Goal: Navigation & Orientation: Find specific page/section

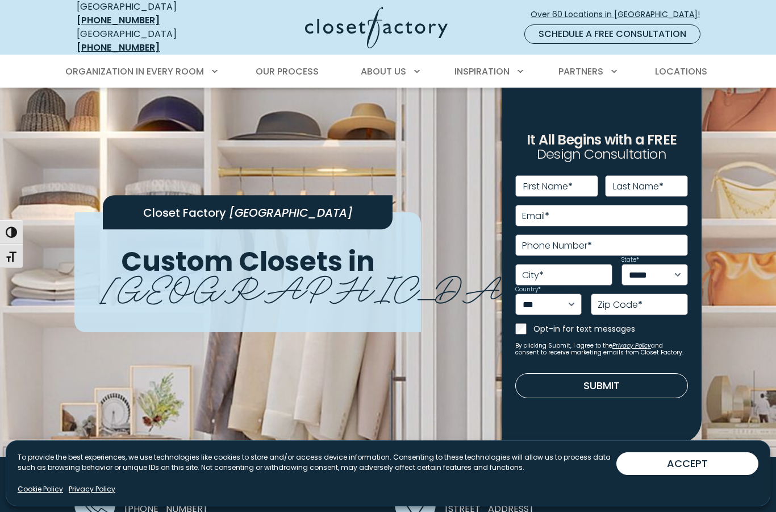
click at [278, 242] on span "Custom Closets in" at bounding box center [248, 261] width 254 height 38
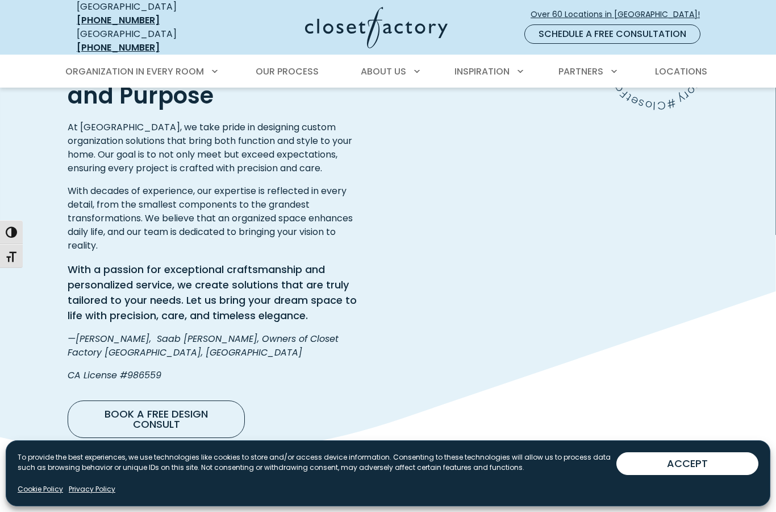
scroll to position [1771, 0]
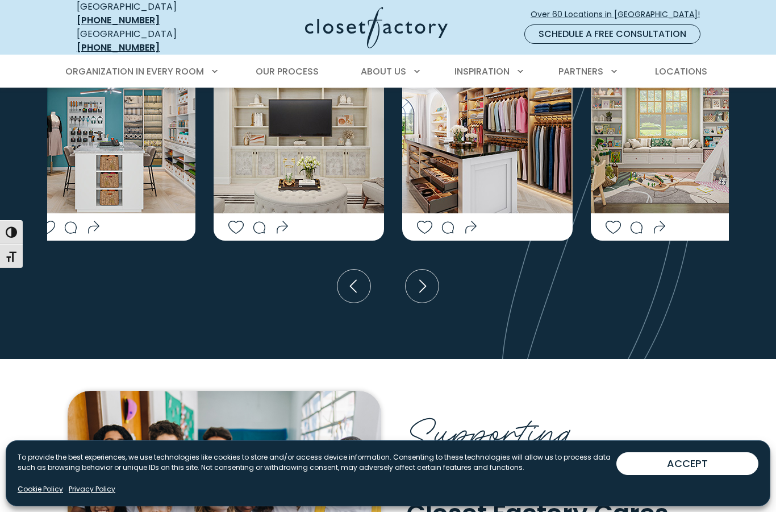
drag, startPoint x: 365, startPoint y: 363, endPoint x: 365, endPoint y: 344, distance: 19.3
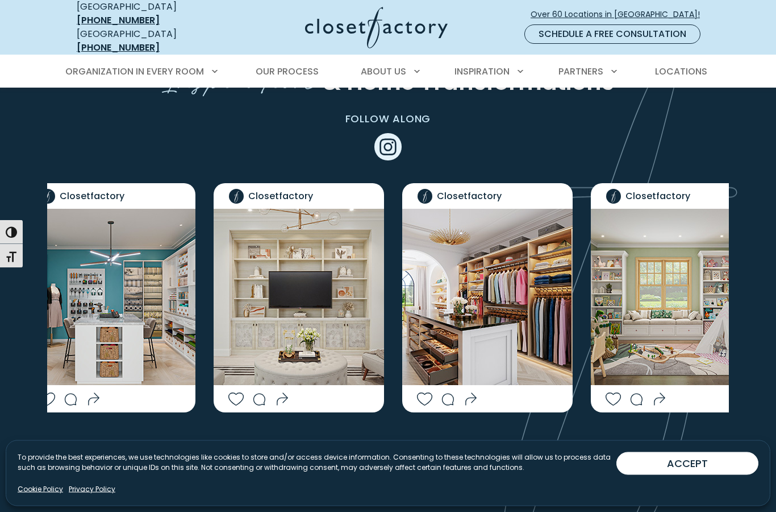
scroll to position [2667, 0]
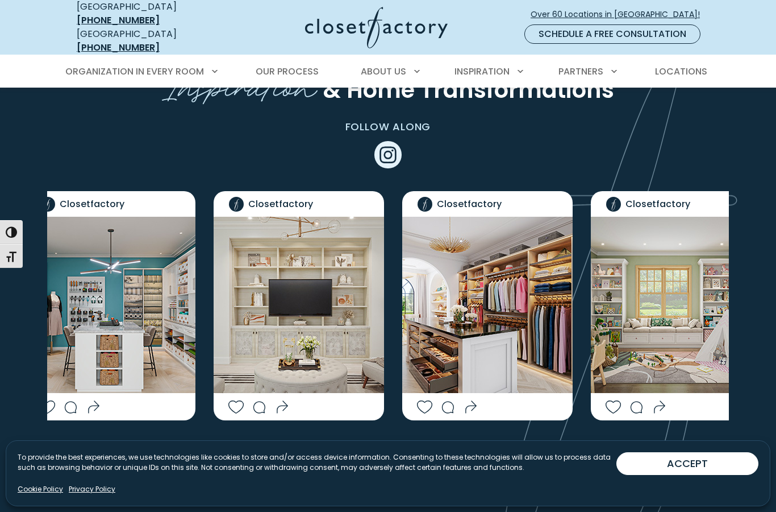
click at [283, 400] on icon "Social Grid" at bounding box center [259, 406] width 60 height 13
click at [283, 400] on use "Social Grid" at bounding box center [259, 406] width 60 height 13
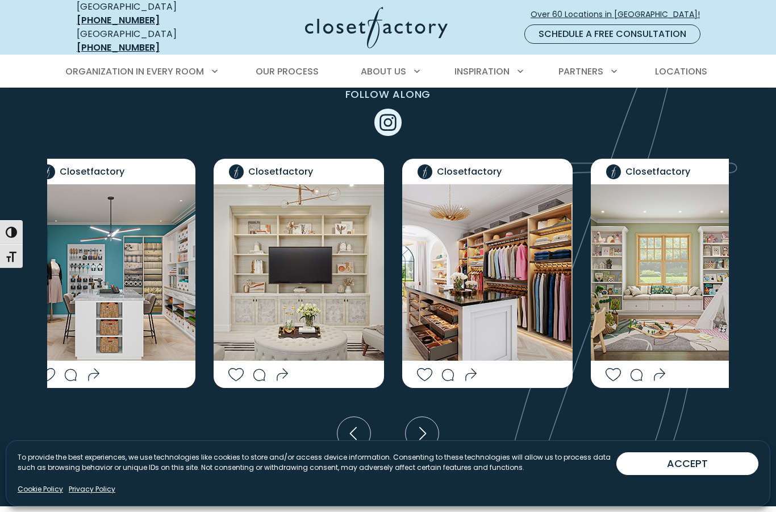
scroll to position [2703, 0]
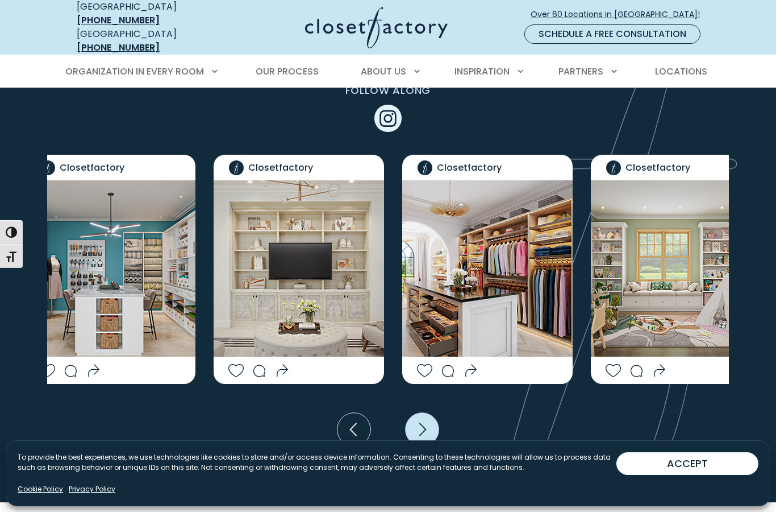
click at [413, 413] on icon "Next slide" at bounding box center [423, 430] width 34 height 34
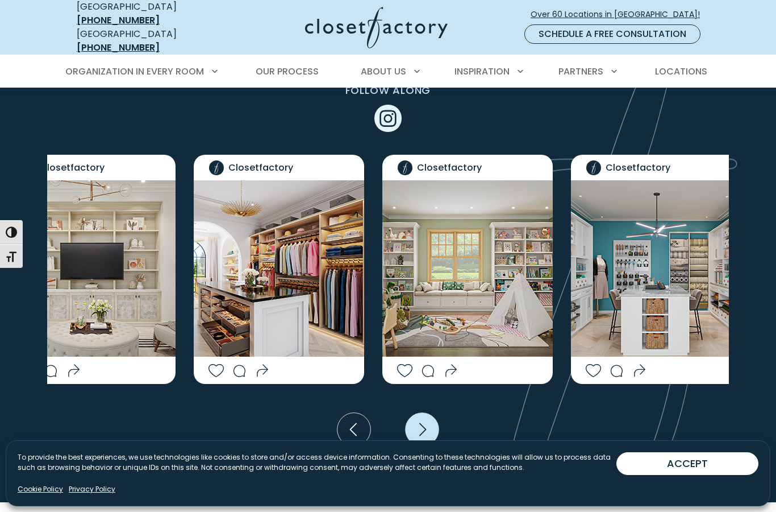
click at [413, 413] on icon "Next slide" at bounding box center [423, 430] width 34 height 34
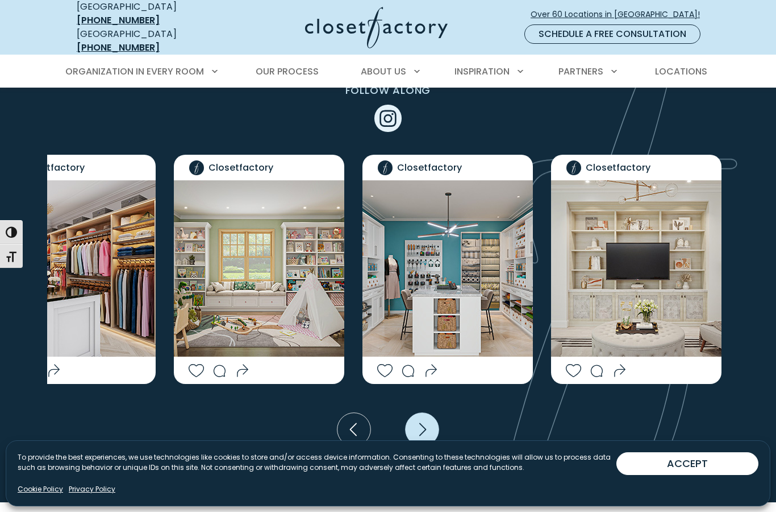
click at [413, 413] on icon "Next slide" at bounding box center [423, 430] width 34 height 34
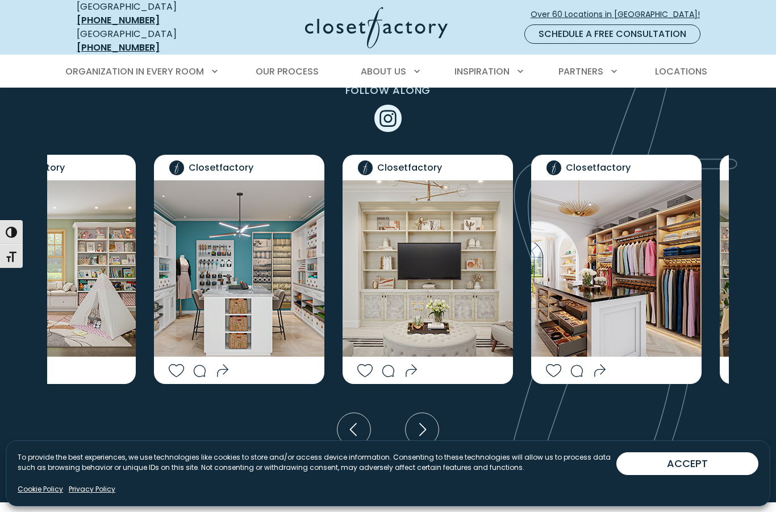
click at [637, 252] on img "Social Grid" at bounding box center [616, 268] width 171 height 176
click at [635, 227] on img "Social Grid" at bounding box center [616, 268] width 171 height 176
click at [433, 413] on icon "Next slide" at bounding box center [423, 430] width 34 height 34
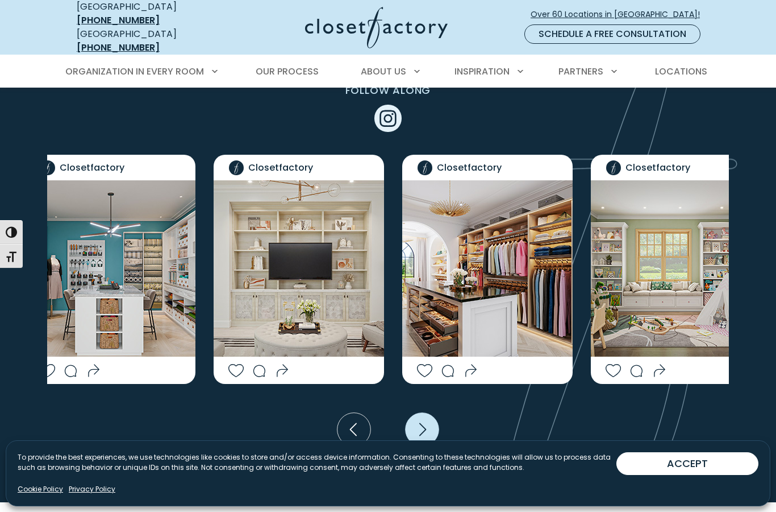
click at [428, 413] on icon "Next slide" at bounding box center [423, 430] width 34 height 34
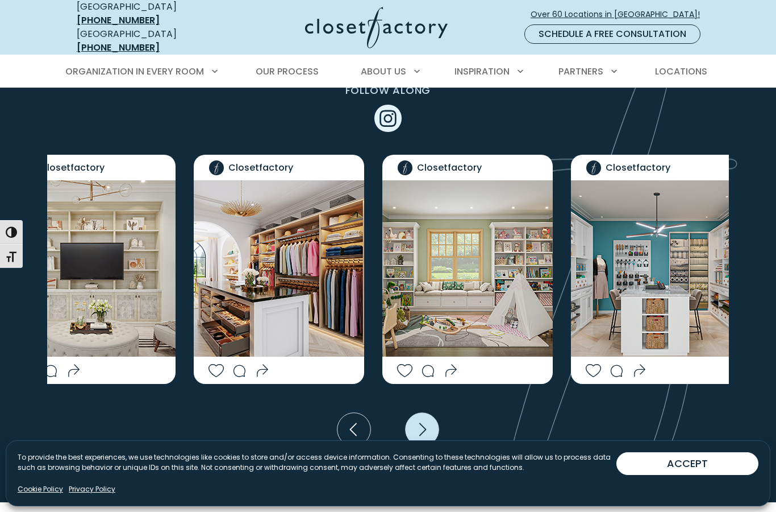
click at [428, 413] on icon "Next slide" at bounding box center [423, 430] width 34 height 34
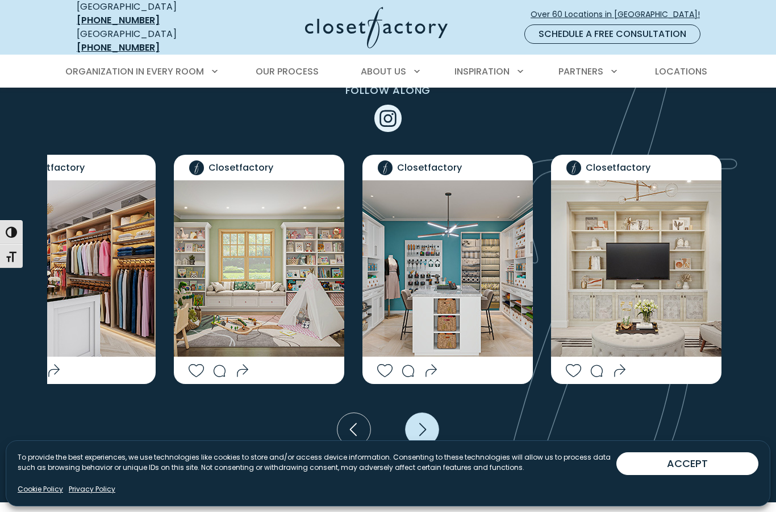
click at [428, 413] on icon "Next slide" at bounding box center [423, 430] width 34 height 34
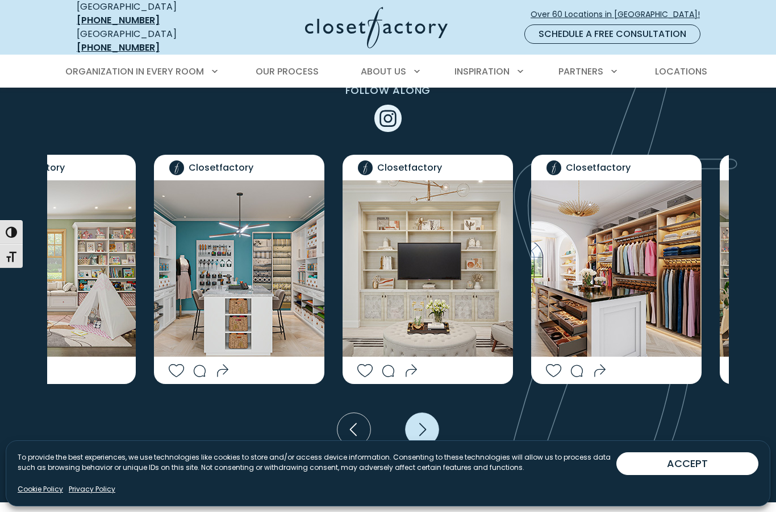
click at [428, 413] on icon "Next slide" at bounding box center [423, 430] width 34 height 34
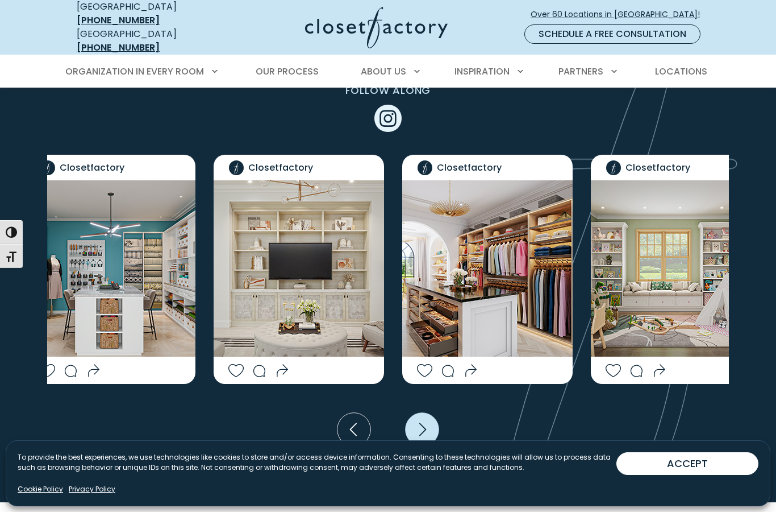
click at [428, 413] on icon "Next slide" at bounding box center [423, 430] width 34 height 34
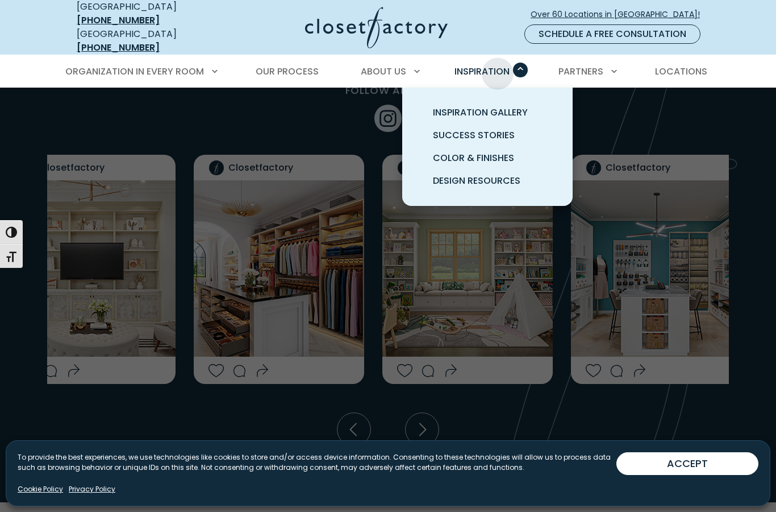
click at [498, 65] on span "Inspiration" at bounding box center [482, 71] width 55 height 13
click at [487, 106] on span "Inspiration Gallery" at bounding box center [480, 112] width 95 height 13
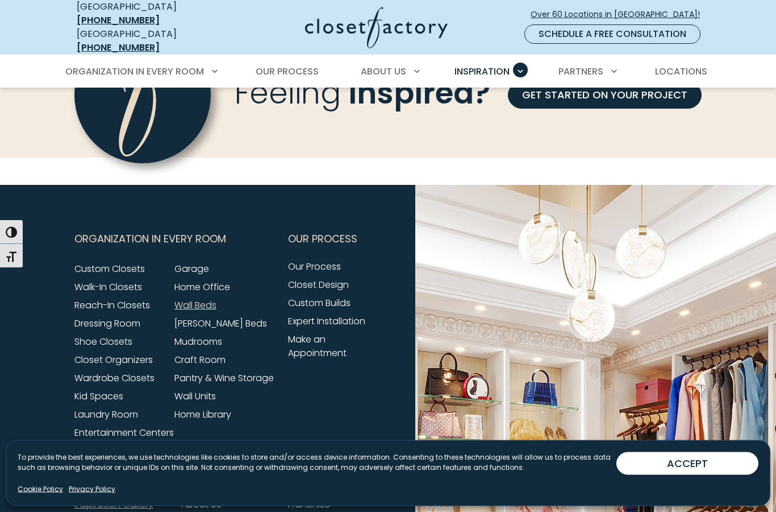
scroll to position [1161, 0]
click at [197, 298] on link "Wall Beds" at bounding box center [196, 304] width 42 height 13
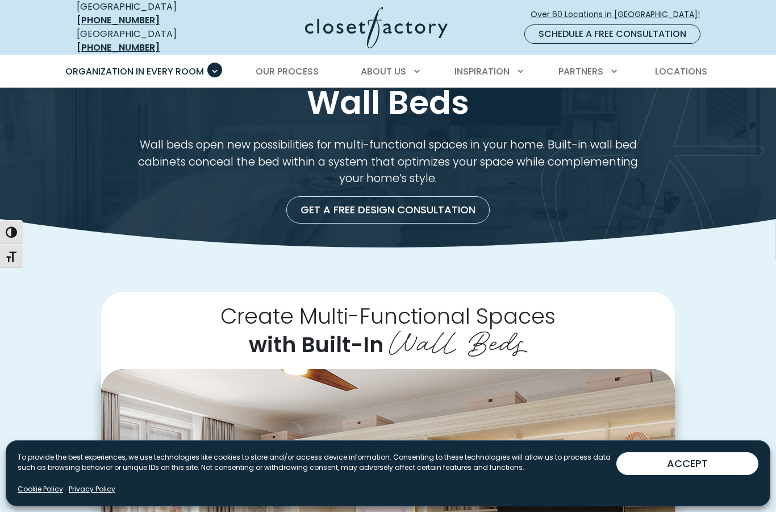
scroll to position [24, 0]
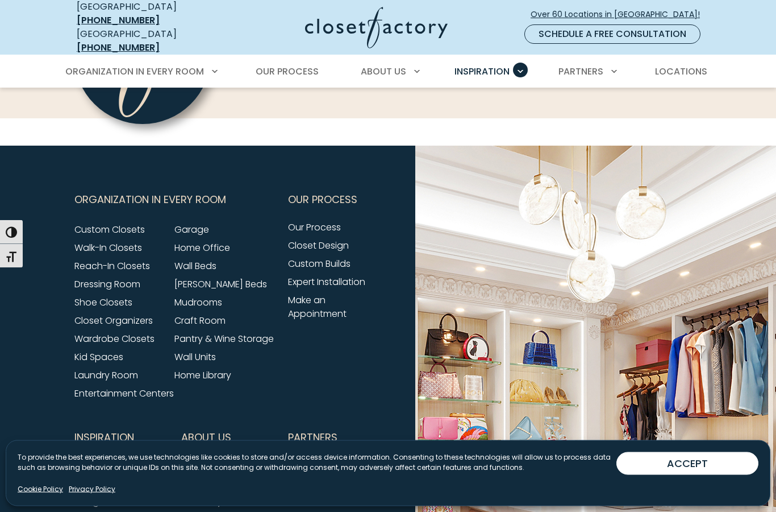
scroll to position [1201, 0]
click at [340, 257] on link "Custom Builds" at bounding box center [319, 263] width 63 height 13
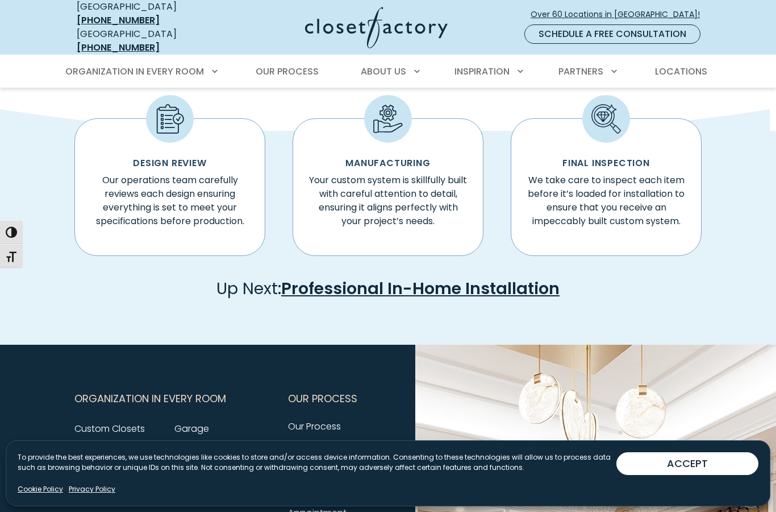
scroll to position [693, 0]
